Goal: Task Accomplishment & Management: Use online tool/utility

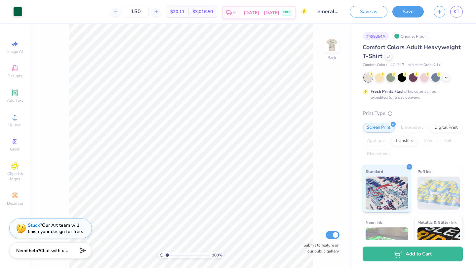
click at [268, 9] on span "[DATE] - [DATE]" at bounding box center [262, 12] width 36 height 7
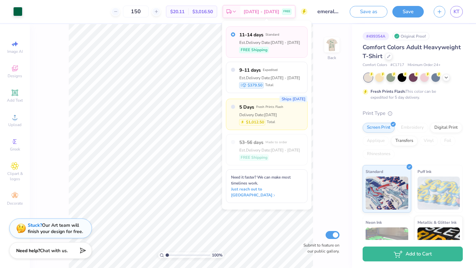
click at [272, 114] on div "Delivery Date: [DATE]" at bounding box center [261, 115] width 44 height 6
radio input "false"
radio input "true"
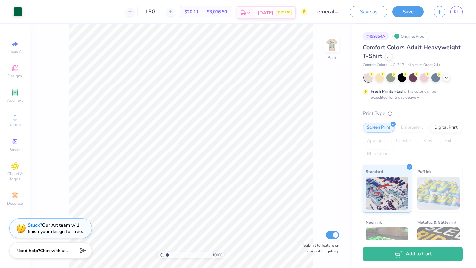
click at [280, 10] on div "$1,012.50" at bounding box center [284, 13] width 16 height 6
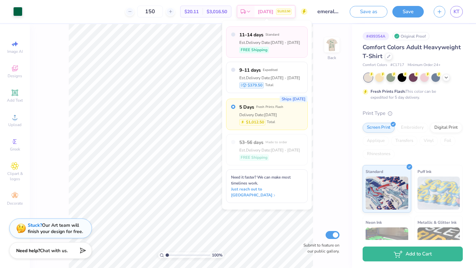
click at [270, 38] on label "11–14 days Standard" at bounding box center [269, 34] width 61 height 7
radio input "true"
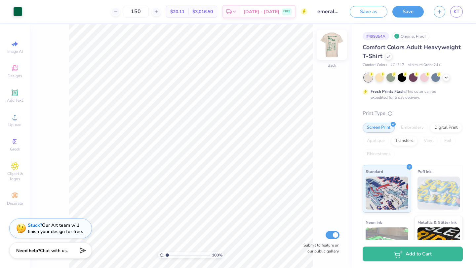
click at [338, 41] on img at bounding box center [332, 45] width 26 height 26
click at [338, 47] on img at bounding box center [332, 45] width 26 height 26
click at [338, 48] on img at bounding box center [332, 45] width 26 height 26
click at [407, 12] on button "Save" at bounding box center [407, 11] width 31 height 12
